Goal: Information Seeking & Learning: Check status

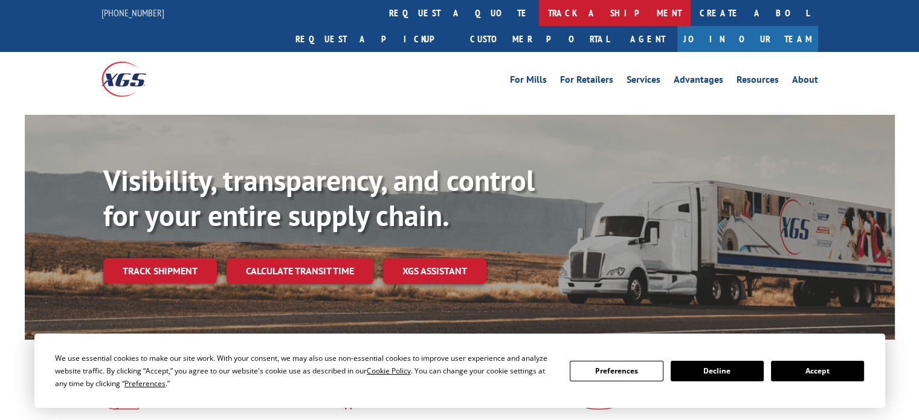
click at [539, 14] on link "track a shipment" at bounding box center [615, 13] width 152 height 26
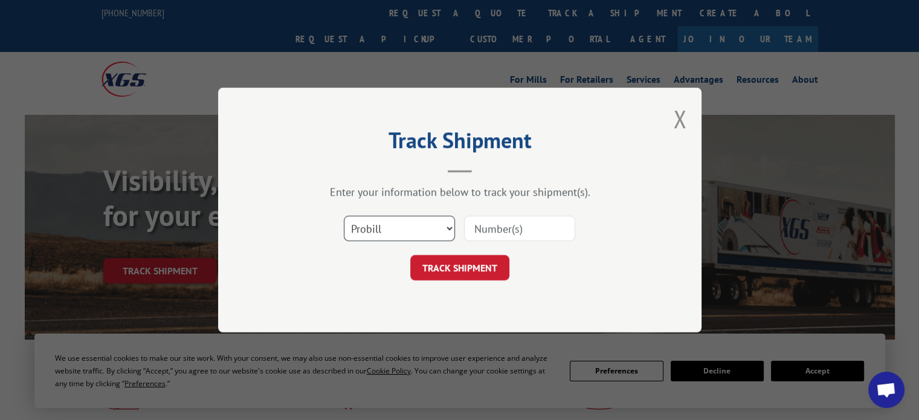
click at [448, 230] on select "Select category... Probill BOL PO" at bounding box center [399, 228] width 111 height 25
click at [344, 216] on select "Select category... Probill BOL PO" at bounding box center [399, 228] width 111 height 25
click at [486, 230] on input at bounding box center [519, 228] width 111 height 25
paste input "7048664"
click at [461, 264] on button "TRACK SHIPMENT" at bounding box center [459, 267] width 99 height 25
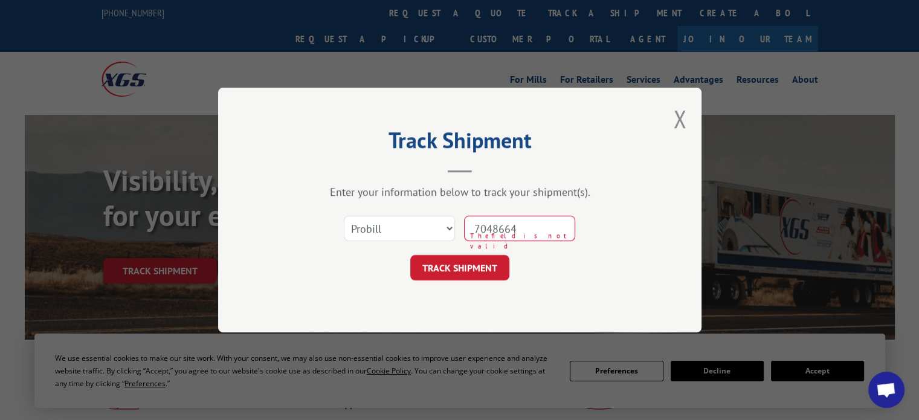
drag, startPoint x: 541, startPoint y: 228, endPoint x: 498, endPoint y: 230, distance: 42.9
click at [498, 230] on input "7048664" at bounding box center [519, 228] width 111 height 25
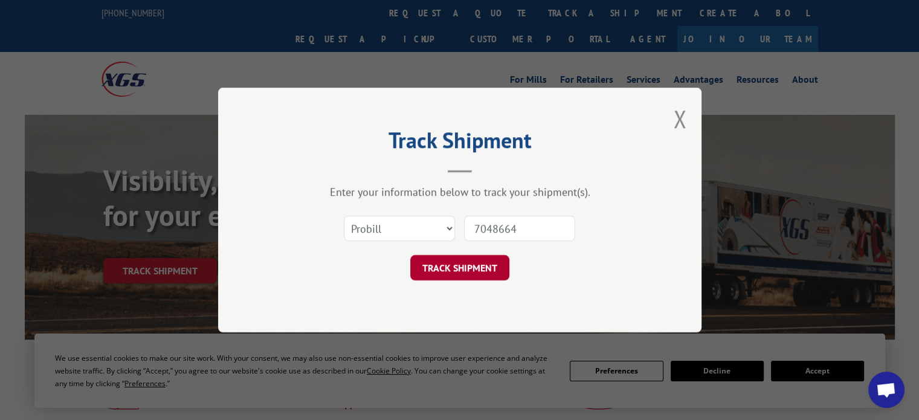
type input "7048664"
click at [474, 265] on button "TRACK SHIPMENT" at bounding box center [459, 267] width 99 height 25
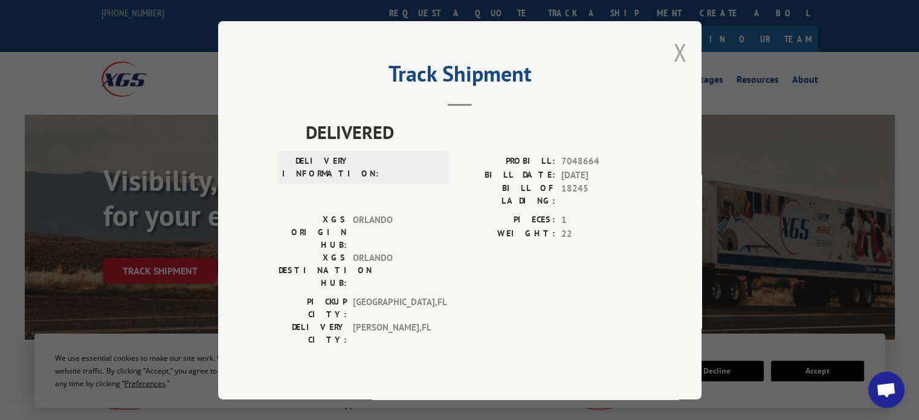
click at [681, 57] on button "Close modal" at bounding box center [679, 52] width 13 height 32
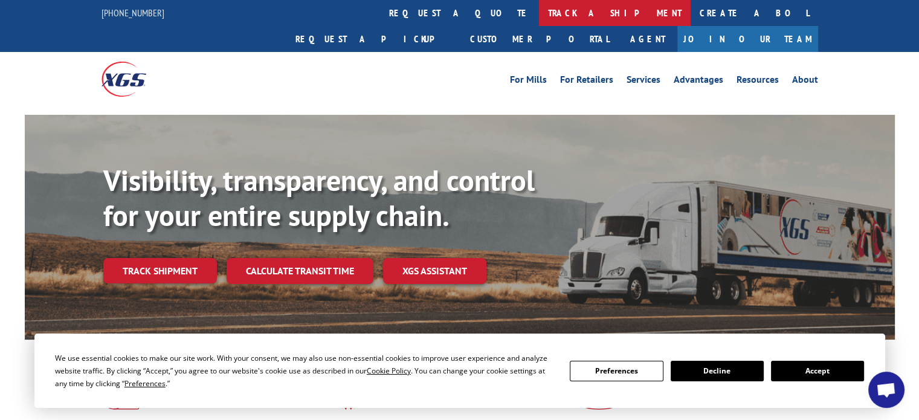
click at [539, 11] on link "track a shipment" at bounding box center [615, 13] width 152 height 26
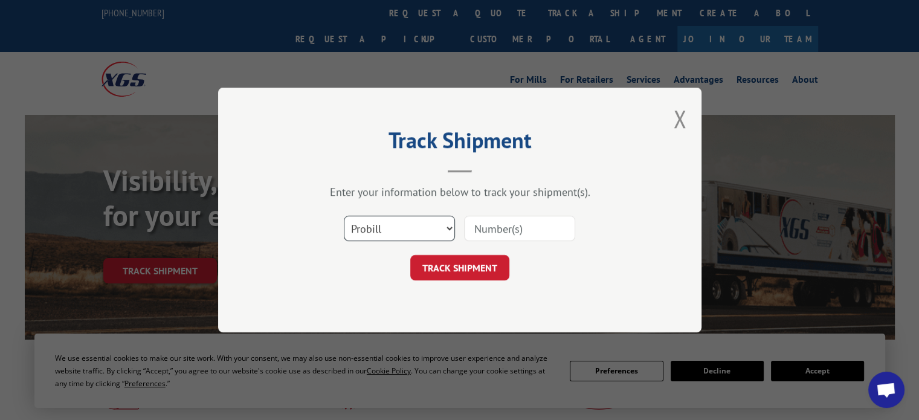
click at [446, 227] on select "Select category... Probill BOL PO" at bounding box center [399, 228] width 111 height 25
select select "bol"
click at [344, 216] on select "Select category... Probill BOL PO" at bounding box center [399, 228] width 111 height 25
click at [520, 228] on input at bounding box center [519, 228] width 111 height 25
paste input "7048664"
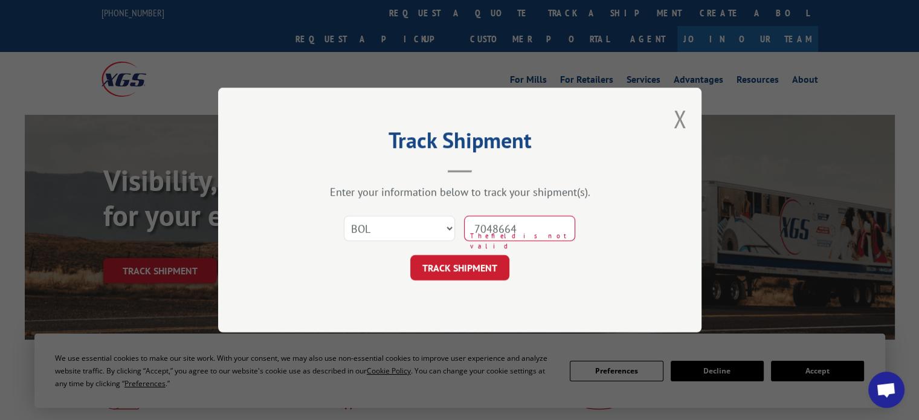
click at [498, 227] on input "7048664" at bounding box center [519, 228] width 111 height 25
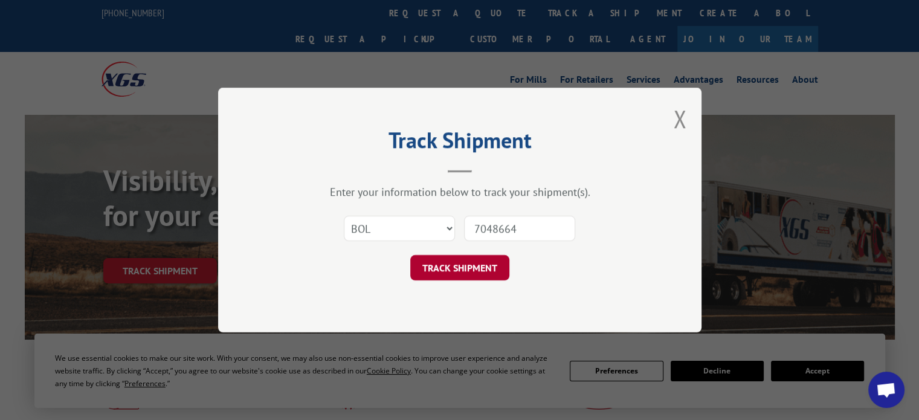
type input "7048664"
click at [469, 265] on button "TRACK SHIPMENT" at bounding box center [459, 267] width 99 height 25
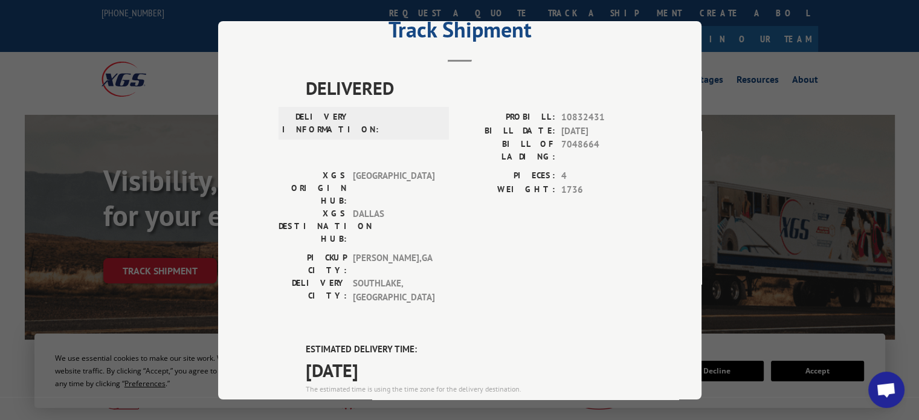
scroll to position [43, 0]
click at [843, 35] on div "Track Shipment DELIVERED DELIVERY INFORMATION: PROBILL: 10832431 BILL DATE: [DA…" at bounding box center [459, 210] width 919 height 420
